Goal: Check status: Check status

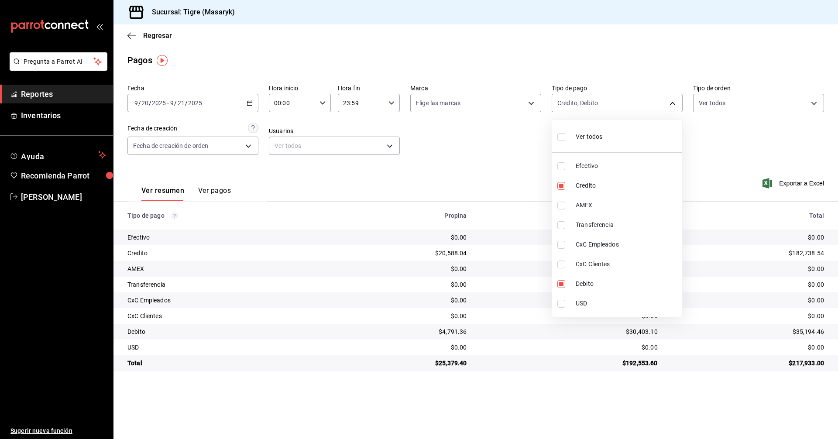
click at [673, 103] on div at bounding box center [419, 219] width 838 height 439
click at [673, 103] on body "Pregunta a Parrot AI Reportes Inventarios Ayuda Recomienda Parrot Tigre [PERSON…" at bounding box center [419, 219] width 838 height 439
click at [563, 136] on input "checkbox" at bounding box center [562, 137] width 8 height 8
checkbox input "true"
type input "68cfb1b9-f6b2-44be-9d19-cf144159f8e2,563f51c4-7c0d-43b6-837e-e895ac41548e,d9472…"
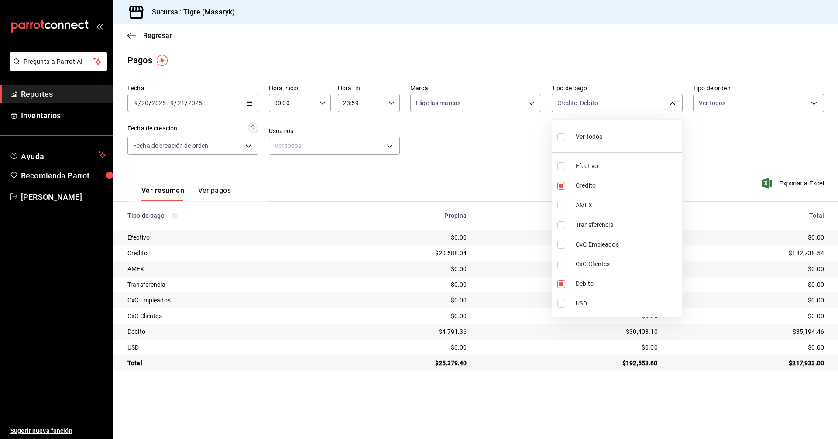
checkbox input "true"
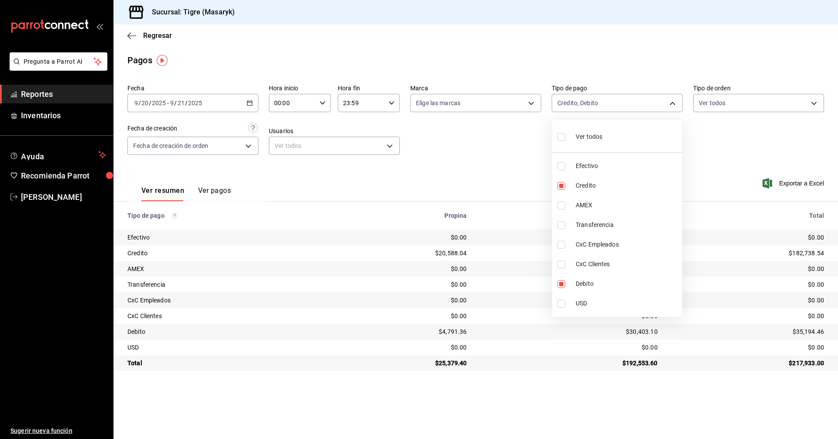
checkbox input "true"
click at [320, 104] on div at bounding box center [419, 219] width 838 height 439
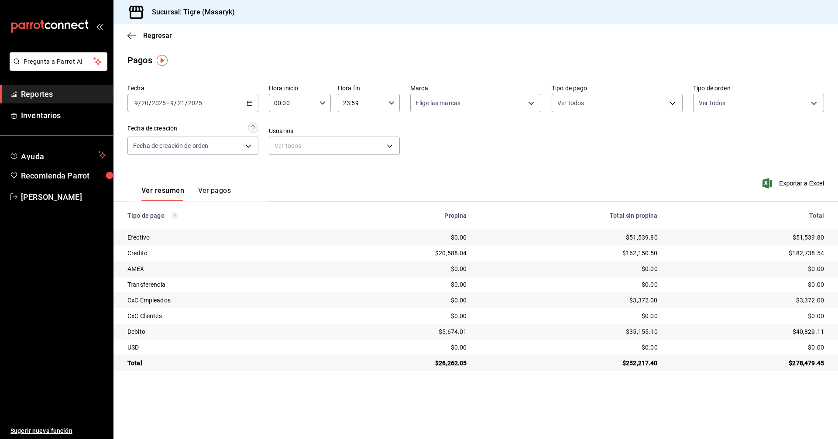
click at [320, 104] on icon "button" at bounding box center [323, 103] width 6 height 6
click at [251, 105] on div at bounding box center [419, 219] width 838 height 439
click at [250, 101] on \(Stroke\) "button" at bounding box center [249, 103] width 5 height 5
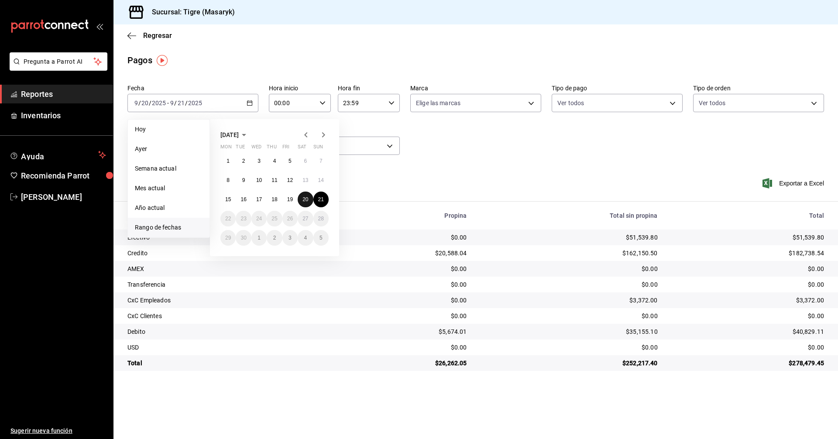
click at [310, 200] on button "20" at bounding box center [305, 200] width 15 height 16
click at [315, 200] on button "21" at bounding box center [320, 200] width 15 height 16
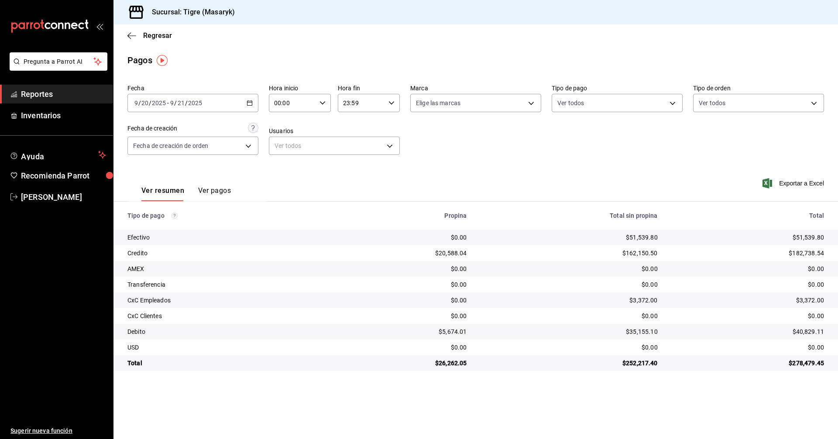
click at [319, 104] on div "00:00 Hora inicio" at bounding box center [300, 103] width 62 height 18
click at [286, 148] on span "01" at bounding box center [284, 146] width 17 height 7
type input "01:00"
click at [660, 102] on div at bounding box center [419, 219] width 838 height 439
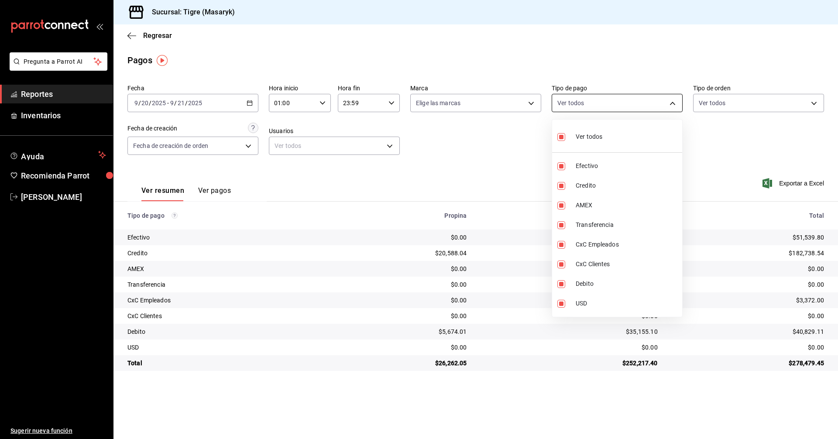
click at [672, 103] on body "Pregunta a Parrot AI Reportes Inventarios Ayuda Recomienda Parrot Tigre Masaryk…" at bounding box center [419, 219] width 838 height 439
click at [564, 137] on input "checkbox" at bounding box center [562, 137] width 8 height 8
checkbox input "false"
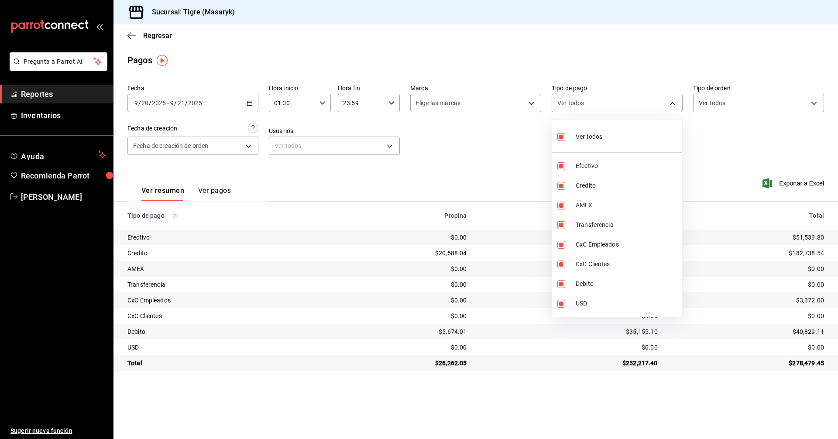
checkbox input "false"
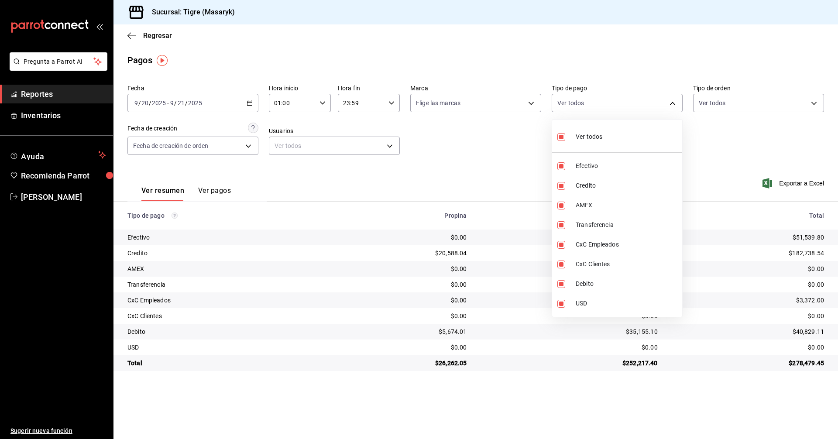
checkbox input "false"
click at [564, 137] on input "checkbox" at bounding box center [562, 137] width 8 height 8
checkbox input "true"
type input "68cfb1b9-f6b2-44be-9d19-cf144159f8e2,563f51c4-7c0d-43b6-837e-e895ac41548e,d9472…"
checkbox input "true"
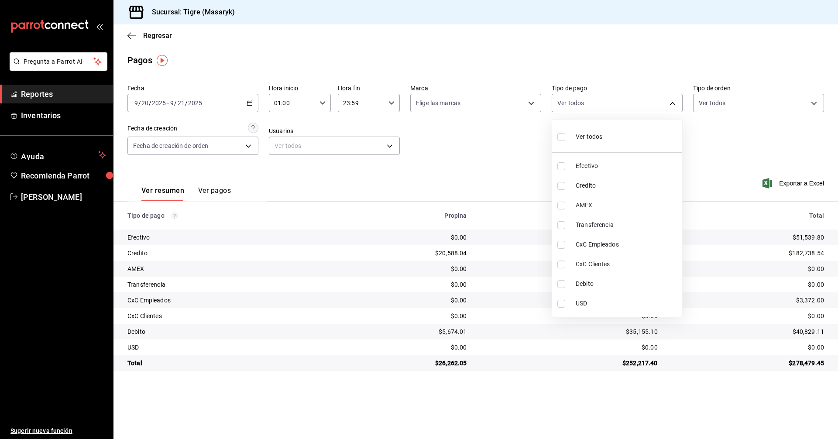
checkbox input "true"
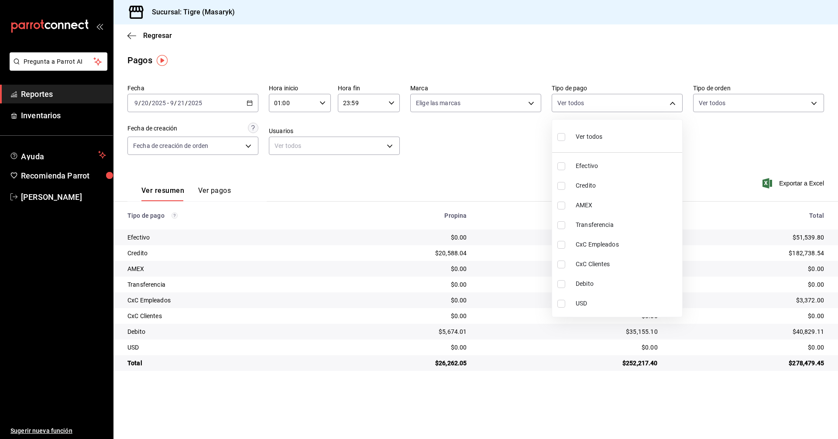
checkbox input "true"
click at [486, 164] on div at bounding box center [419, 219] width 838 height 439
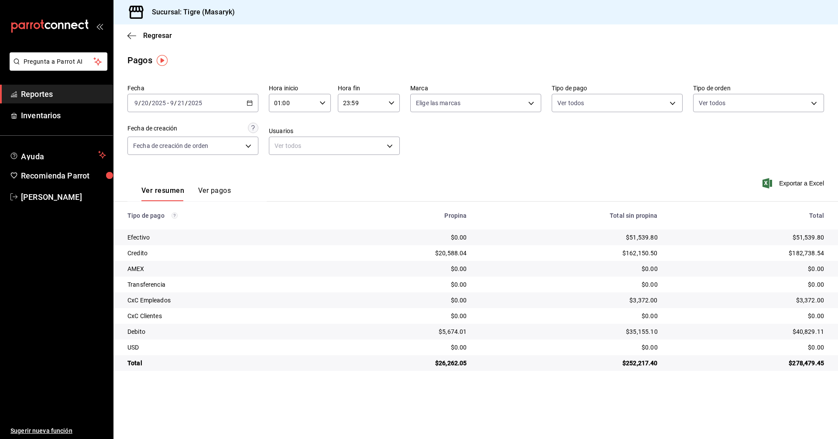
click at [323, 100] on icon "button" at bounding box center [323, 103] width 6 height 6
click at [279, 164] on span "03" at bounding box center [284, 167] width 17 height 7
click at [289, 144] on button "13" at bounding box center [285, 139] width 28 height 17
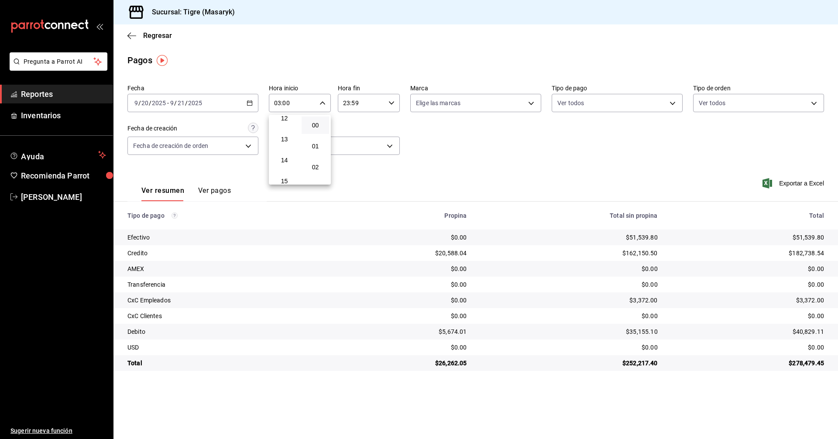
type input "13:00"
click at [675, 104] on div at bounding box center [419, 219] width 838 height 439
click at [675, 104] on body "Pregunta a Parrot AI Reportes Inventarios Ayuda Recomienda Parrot Tigre Masaryk…" at bounding box center [419, 219] width 838 height 439
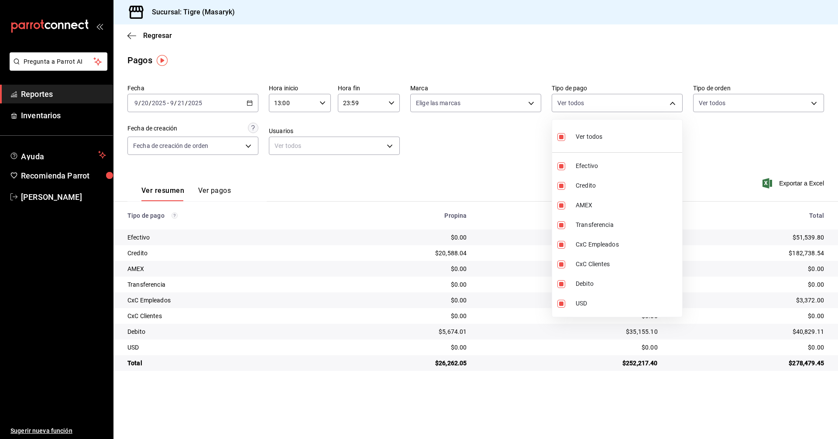
click at [565, 134] on input "checkbox" at bounding box center [562, 137] width 8 height 8
checkbox input "false"
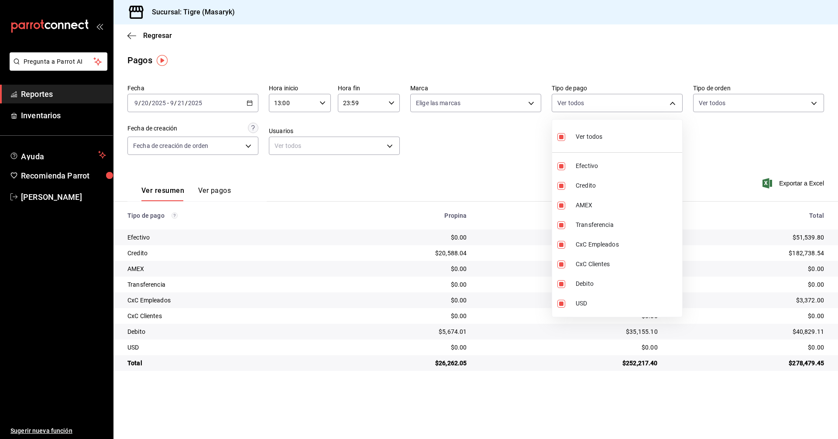
checkbox input "false"
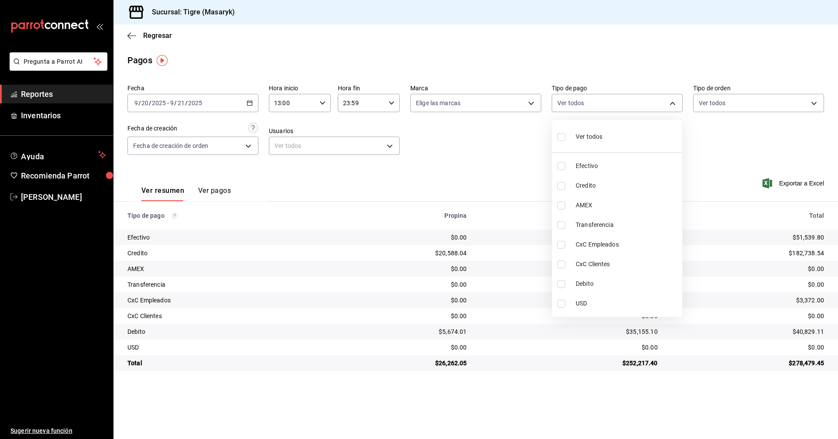
click at [561, 187] on input "checkbox" at bounding box center [562, 186] width 8 height 8
checkbox input "true"
type input "563f51c4-7c0d-43b6-837e-e895ac41548e"
click at [562, 283] on input "checkbox" at bounding box center [562, 284] width 8 height 8
checkbox input "true"
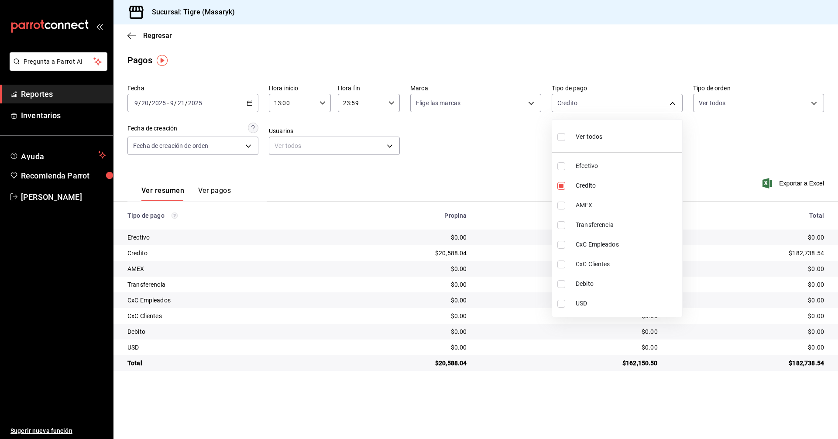
type input "563f51c4-7c0d-43b6-837e-e895ac41548e,a8f1af16-94e3-41ee-854d-4aaa38aa7ebf"
click at [504, 145] on div at bounding box center [419, 219] width 838 height 439
click at [673, 105] on body "Pregunta a Parrot AI Reportes Inventarios Ayuda Recomienda Parrot Tigre [PERSON…" at bounding box center [419, 219] width 838 height 439
click at [558, 134] on input "checkbox" at bounding box center [562, 137] width 8 height 8
checkbox input "true"
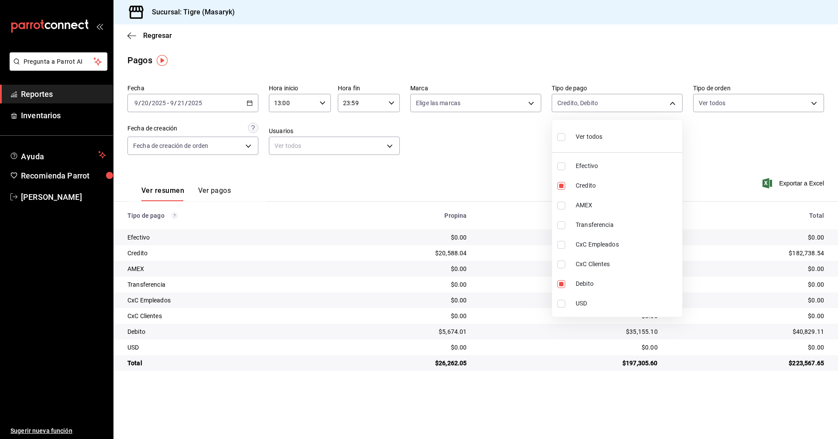
type input "68cfb1b9-f6b2-44be-9d19-cf144159f8e2,563f51c4-7c0d-43b6-837e-e895ac41548e,d9472…"
checkbox input "true"
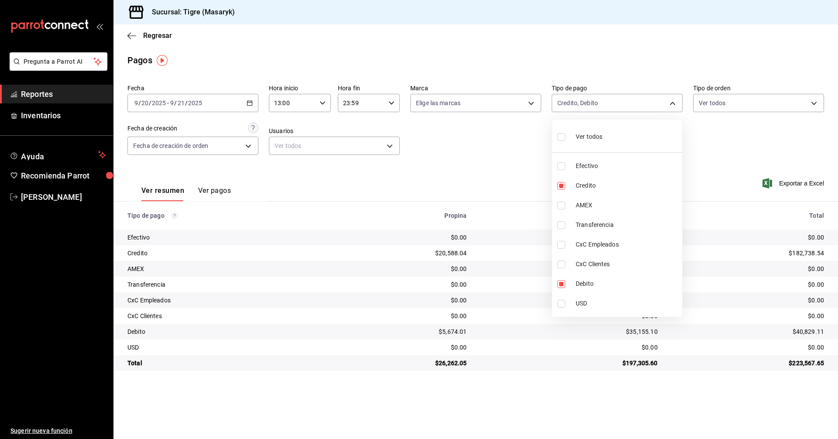
checkbox input "true"
click at [323, 102] on div at bounding box center [419, 219] width 838 height 439
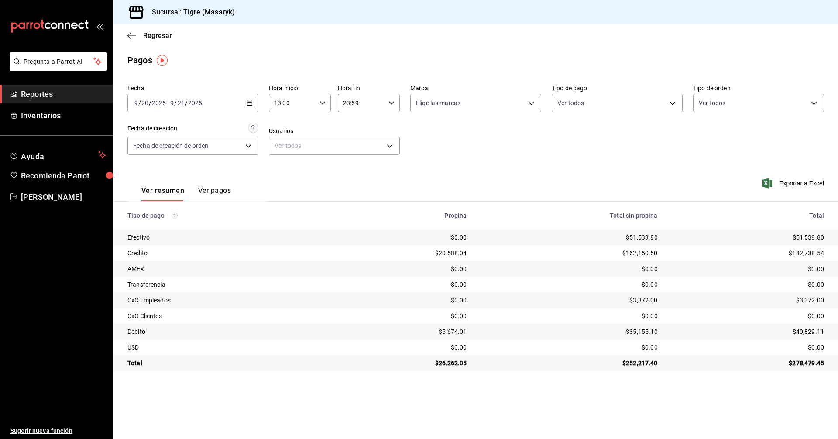
click at [323, 102] on icon "button" at bounding box center [323, 103] width 6 height 6
click at [285, 145] on span "14" at bounding box center [284, 146] width 17 height 7
click at [391, 101] on div at bounding box center [419, 219] width 838 height 439
click at [324, 102] on \(Stroke\) "button" at bounding box center [322, 102] width 5 height 3
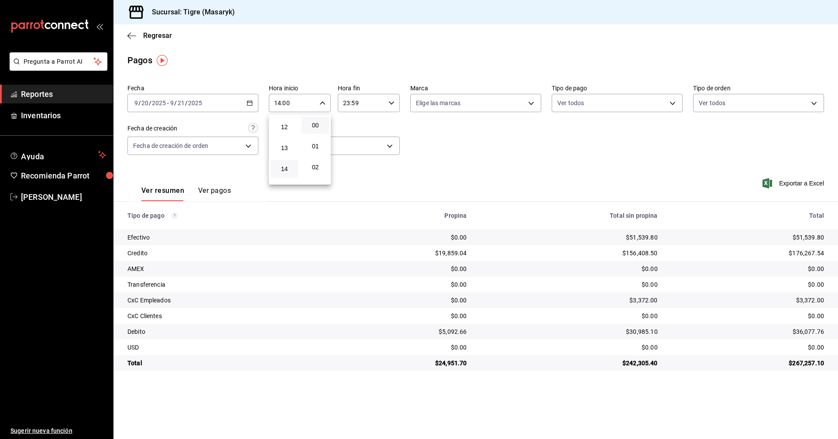
scroll to position [293, 0]
click at [282, 127] on span "14" at bounding box center [284, 125] width 17 height 7
click at [286, 148] on span "15" at bounding box center [284, 146] width 17 height 7
type input "15:00"
click at [669, 101] on div at bounding box center [419, 219] width 838 height 439
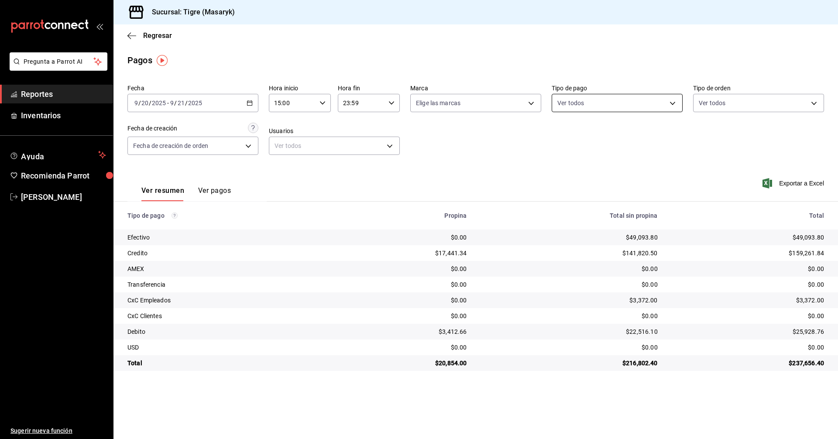
click at [674, 103] on body "Pregunta a Parrot AI Reportes Inventarios Ayuda Recomienda Parrot Tigre Masaryk…" at bounding box center [419, 219] width 838 height 439
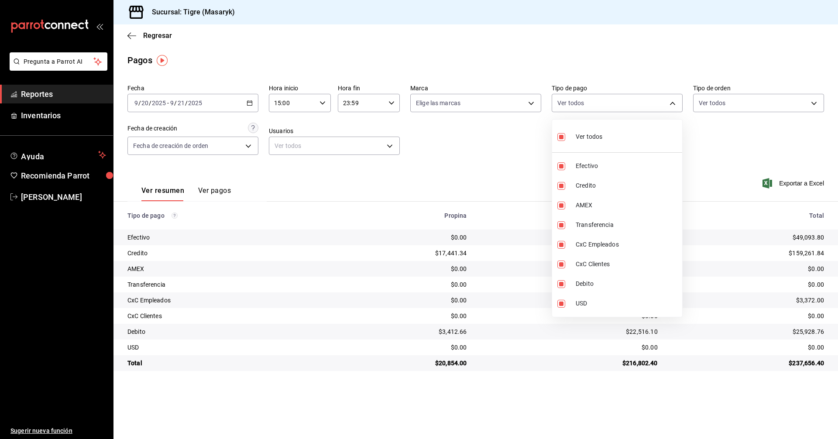
click at [568, 131] on label at bounding box center [563, 137] width 11 height 13
click at [565, 133] on input "checkbox" at bounding box center [562, 137] width 8 height 8
checkbox input "true"
type input "68cfb1b9-f6b2-44be-9d19-cf144159f8e2,563f51c4-7c0d-43b6-837e-e895ac41548e,d9472…"
checkbox input "true"
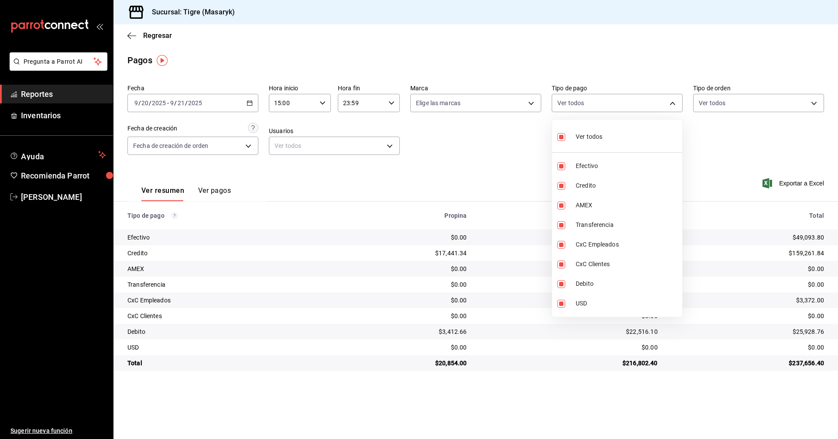
checkbox input "true"
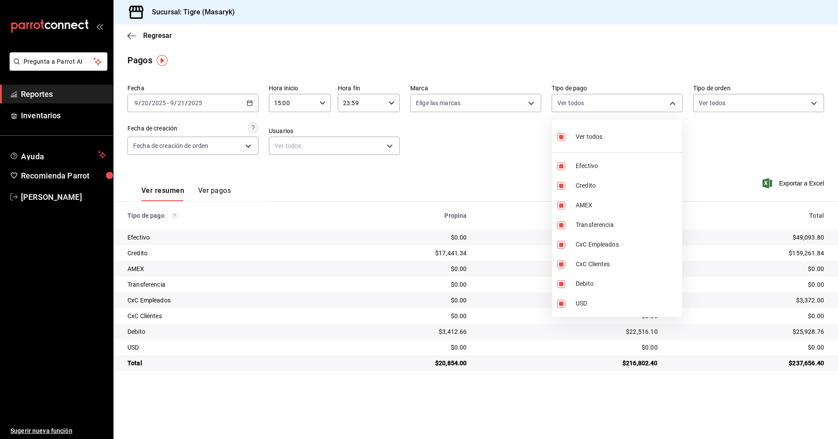
checkbox input "true"
click at [558, 137] on input "checkbox" at bounding box center [562, 137] width 8 height 8
checkbox input "false"
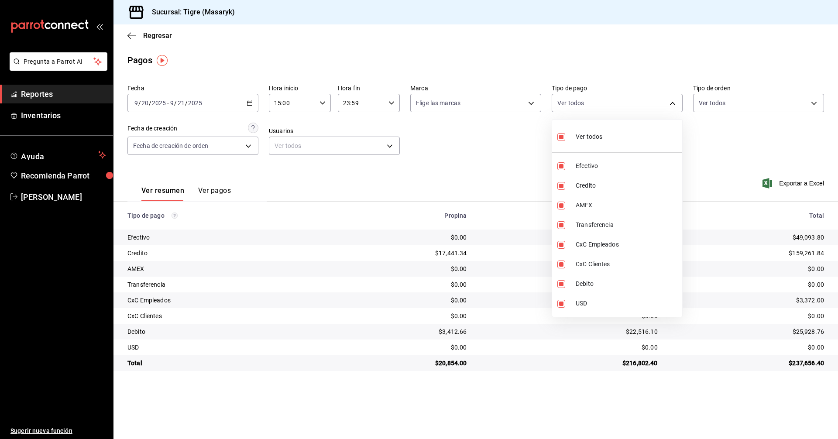
checkbox input "false"
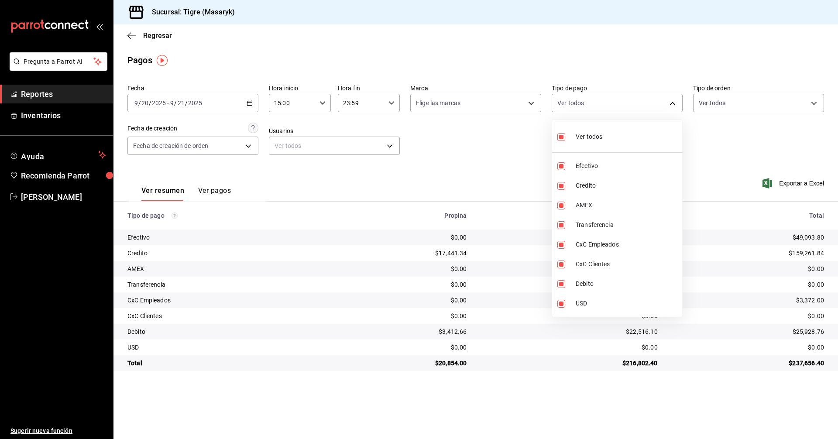
checkbox input "false"
click at [561, 185] on input "checkbox" at bounding box center [562, 186] width 8 height 8
checkbox input "true"
type input "563f51c4-7c0d-43b6-837e-e895ac41548e"
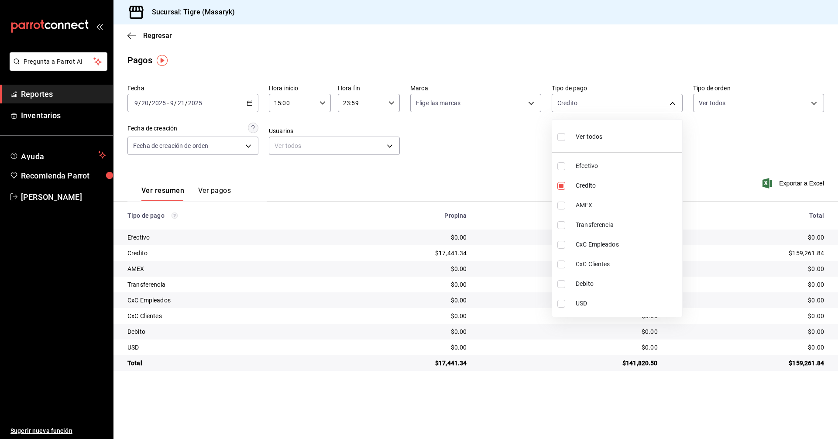
click at [564, 280] on input "checkbox" at bounding box center [562, 284] width 8 height 8
checkbox input "true"
type input "563f51c4-7c0d-43b6-837e-e895ac41548e,a8f1af16-94e3-41ee-854d-4aaa38aa7ebf"
click at [546, 183] on div at bounding box center [419, 219] width 838 height 439
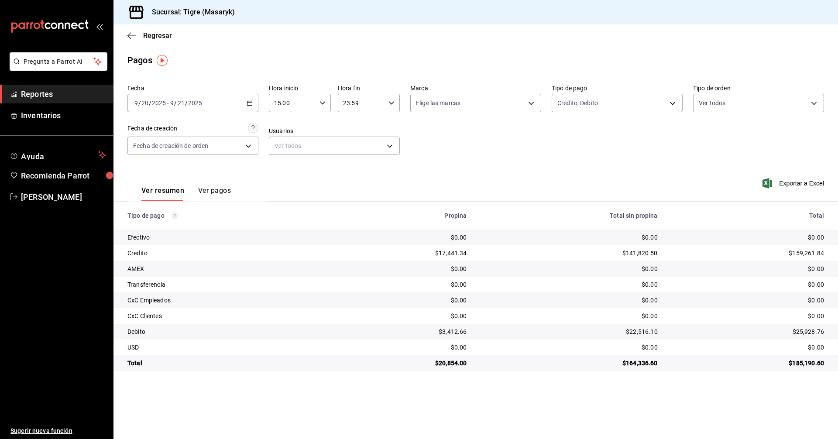
click at [246, 104] on div "[DATE] [DATE] - [DATE] [DATE]" at bounding box center [192, 103] width 131 height 18
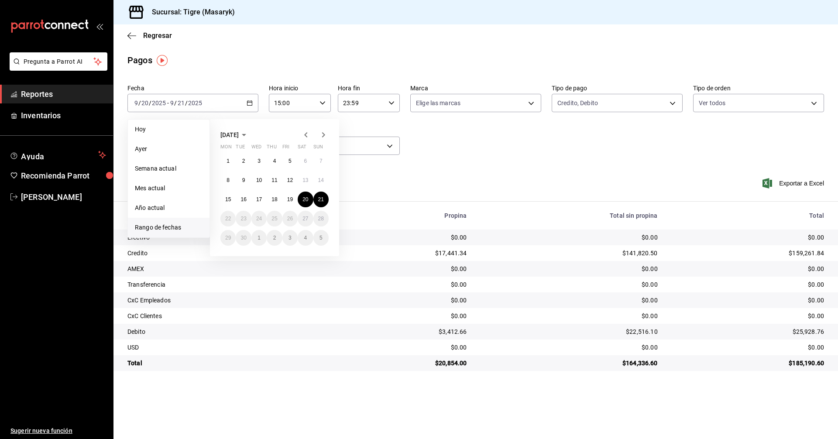
click at [320, 102] on \(Stroke\) "button" at bounding box center [322, 102] width 5 height 3
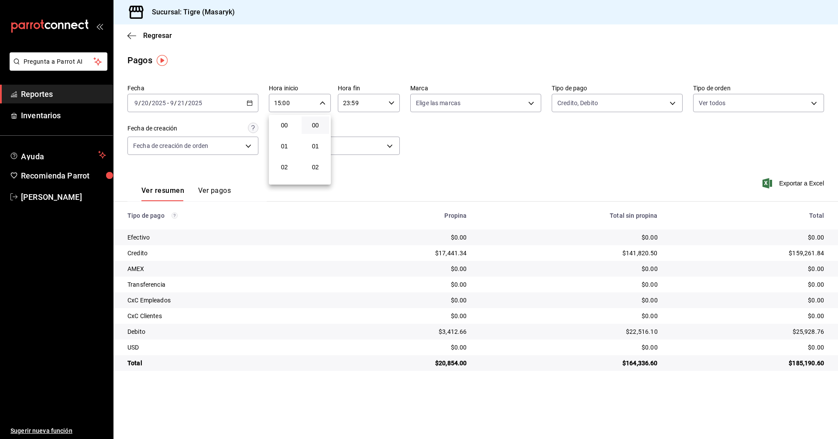
scroll to position [314, 0]
click at [285, 171] on button "17" at bounding box center [285, 166] width 28 height 17
click at [321, 100] on div at bounding box center [419, 219] width 838 height 439
click at [321, 101] on icon "button" at bounding box center [323, 103] width 6 height 6
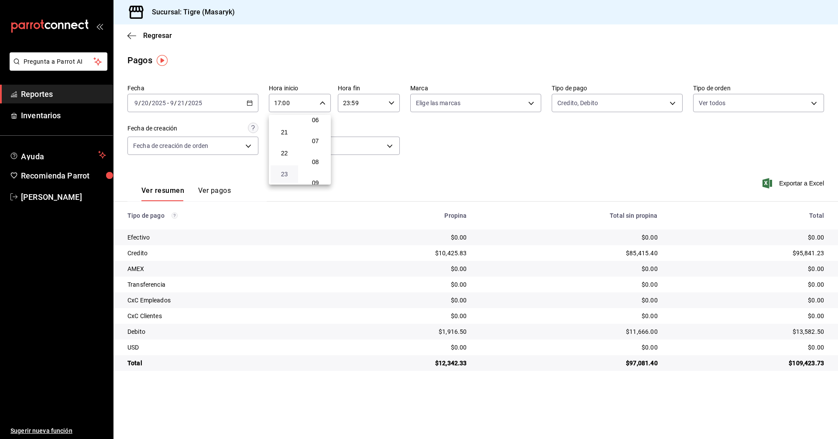
click at [285, 175] on span "23" at bounding box center [284, 174] width 17 height 7
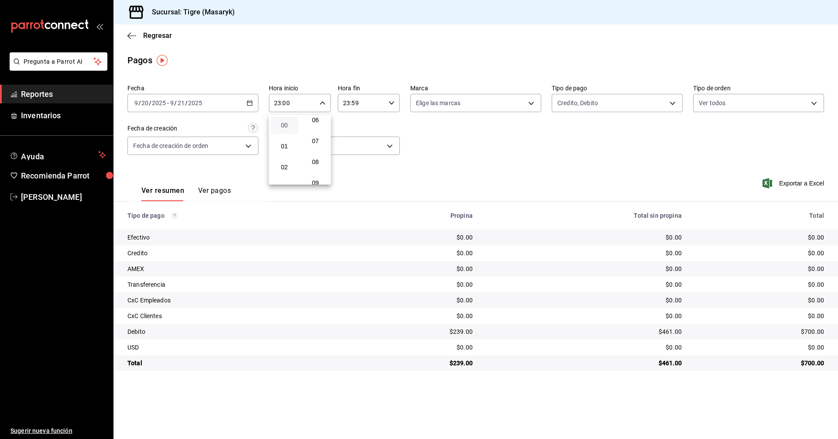
click at [280, 124] on span "00" at bounding box center [284, 125] width 17 height 7
type input "00:00"
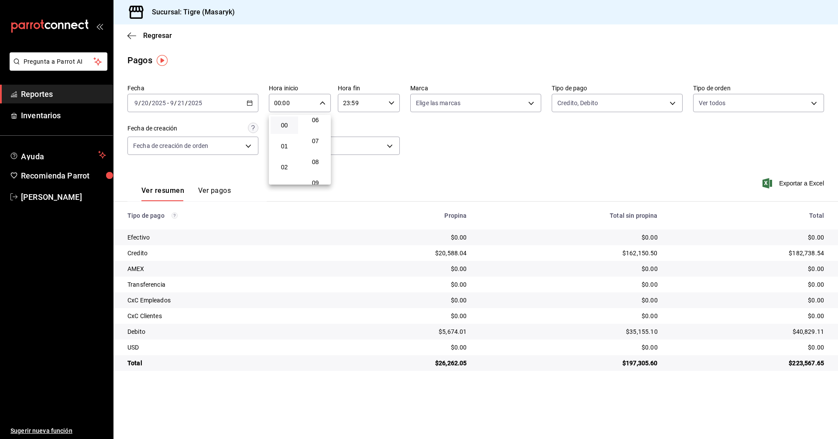
click at [677, 105] on div at bounding box center [419, 219] width 838 height 439
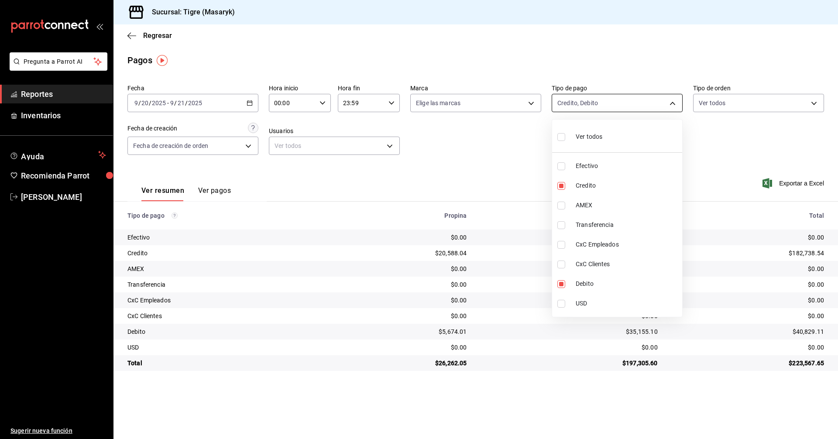
click at [675, 103] on body "Pregunta a Parrot AI Reportes Inventarios Ayuda Recomienda Parrot Tigre [PERSON…" at bounding box center [419, 219] width 838 height 439
click at [558, 136] on input "checkbox" at bounding box center [562, 137] width 8 height 8
checkbox input "true"
type input "68cfb1b9-f6b2-44be-9d19-cf144159f8e2,563f51c4-7c0d-43b6-837e-e895ac41548e,d9472…"
checkbox input "true"
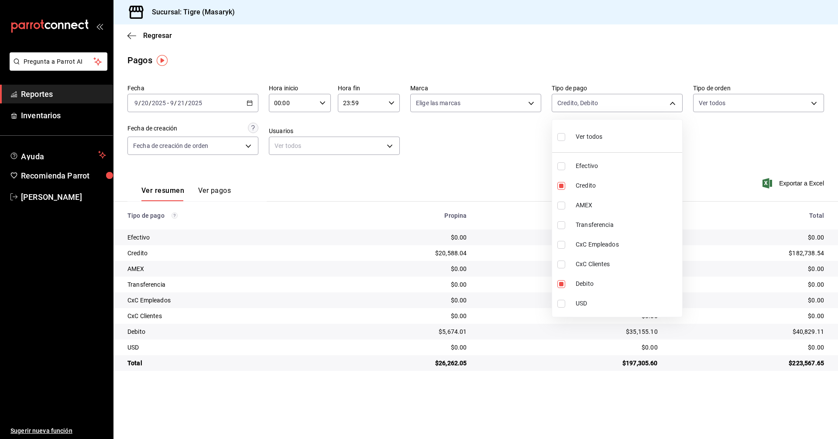
checkbox input "true"
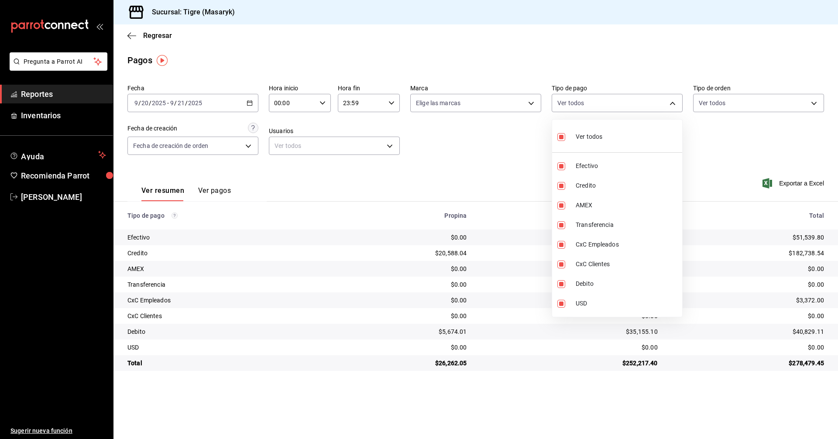
click at [727, 126] on div at bounding box center [419, 219] width 838 height 439
